Goal: Navigation & Orientation: Find specific page/section

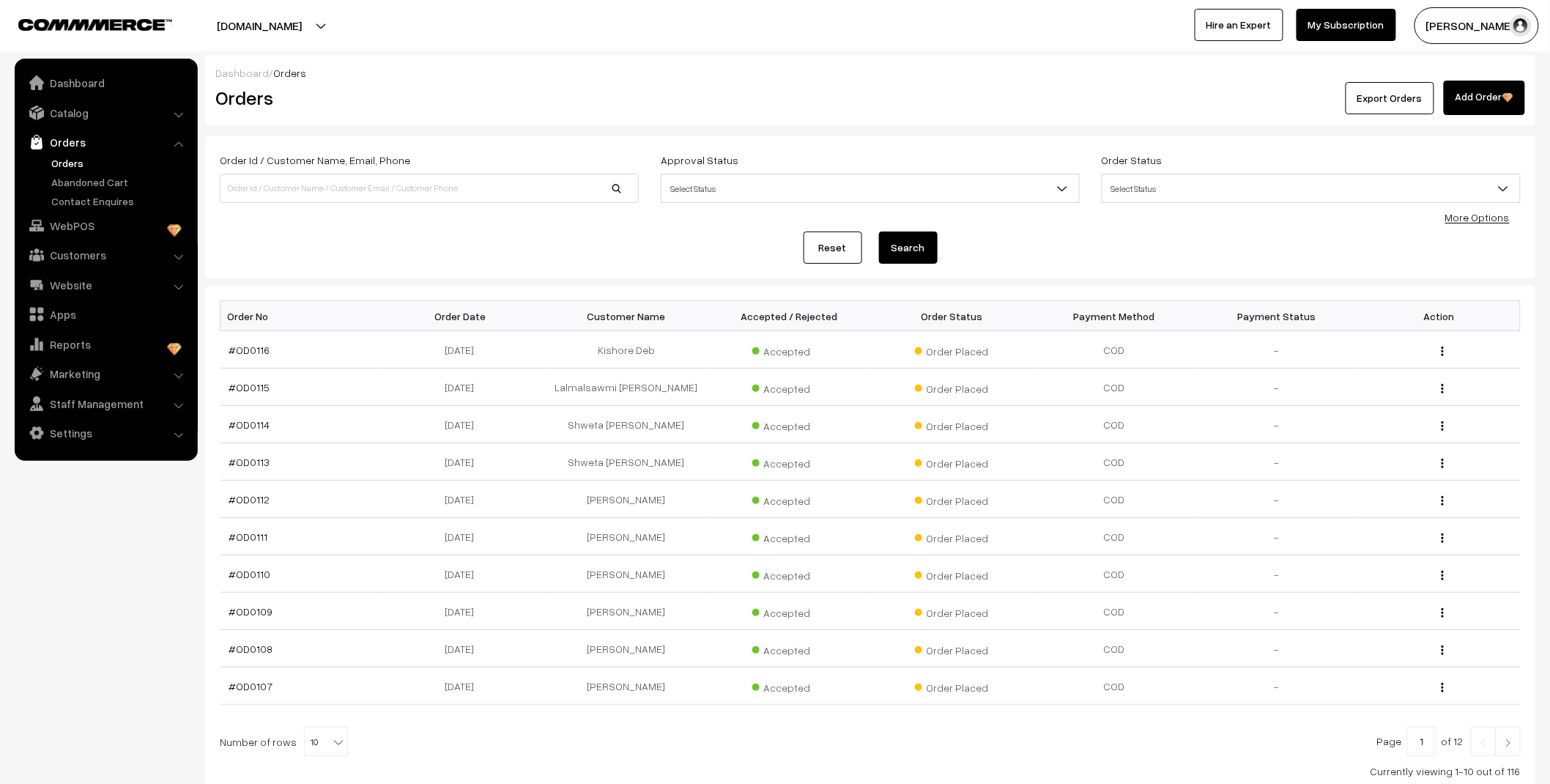
click at [89, 184] on link "Abandoned Cart" at bounding box center [120, 182] width 145 height 15
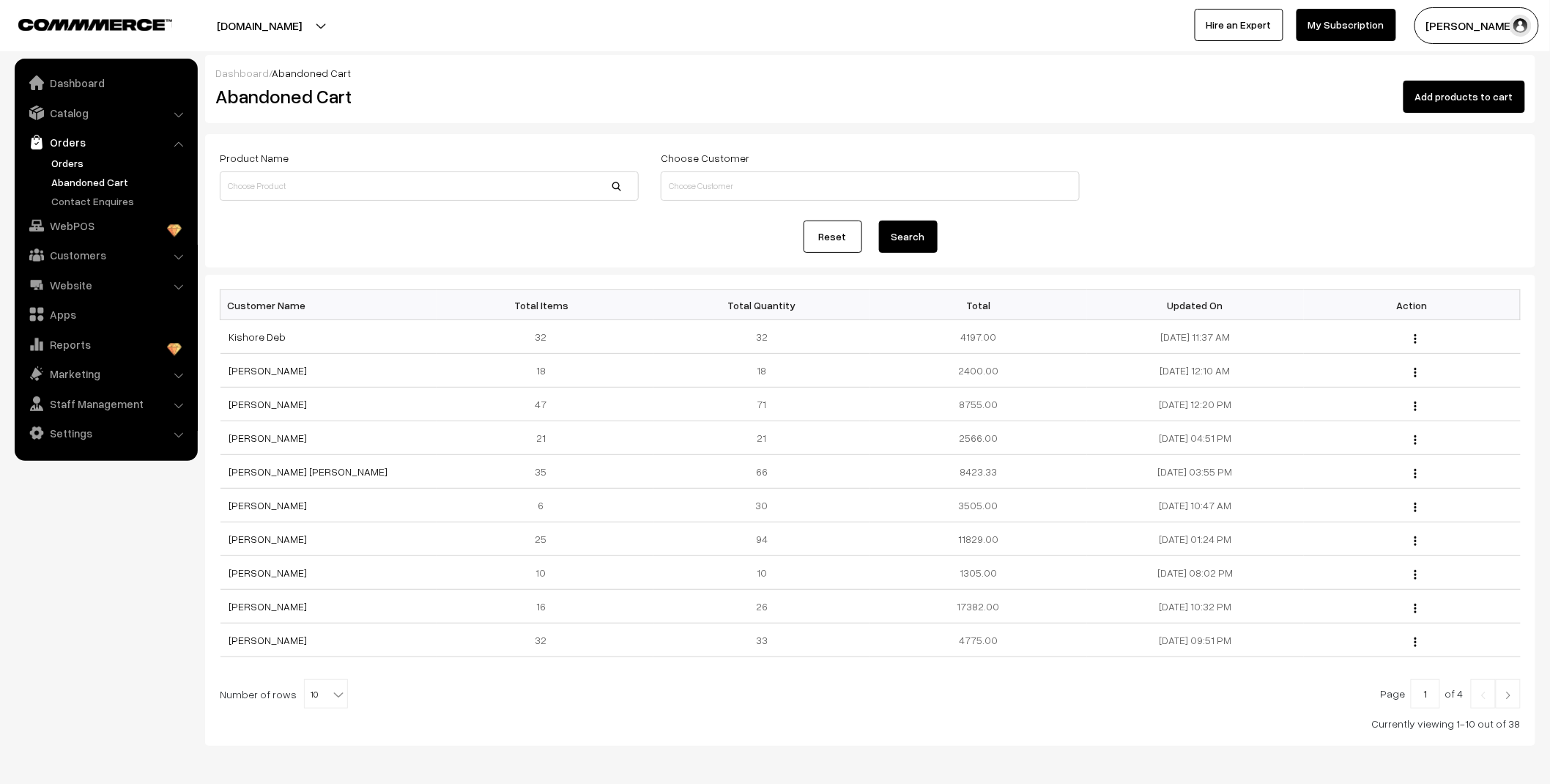
click at [57, 167] on link "Orders" at bounding box center [120, 163] width 145 height 15
